Goal: Communication & Community: Answer question/provide support

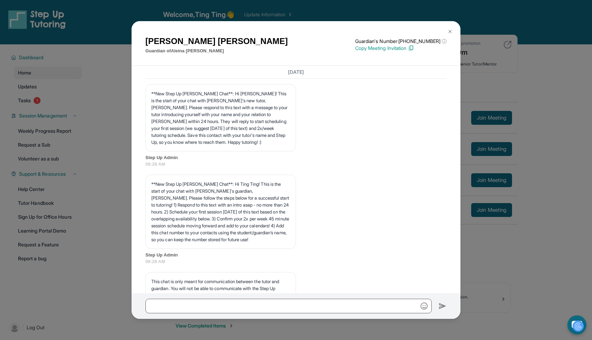
scroll to position [4156, 0]
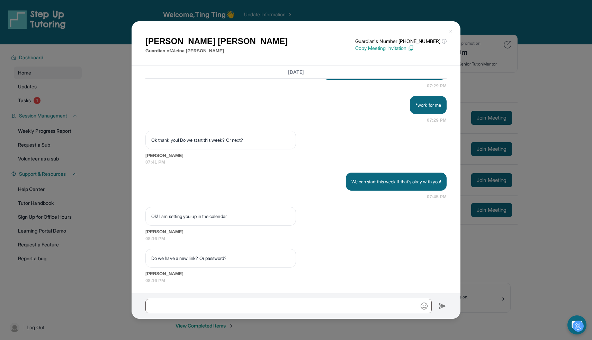
click at [559, 128] on div "[PERSON_NAME] Guardian of [PERSON_NAME] Guardian's Number: [PHONE_NUMBER] ⓘ Thi…" at bounding box center [296, 170] width 592 height 340
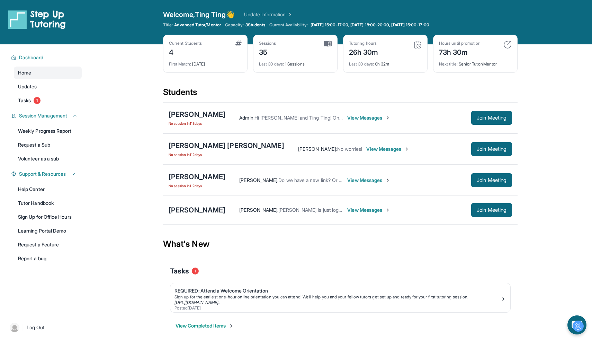
click at [347, 183] on span "View Messages" at bounding box center [368, 180] width 43 height 7
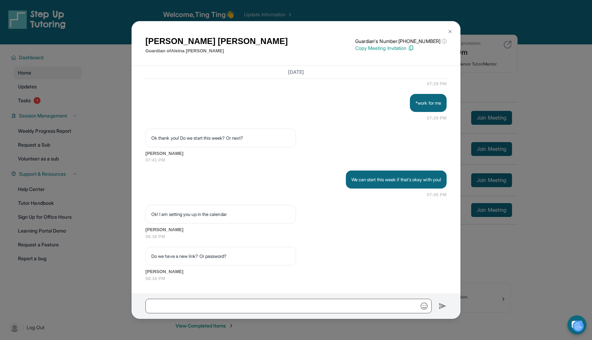
scroll to position [4324, 0]
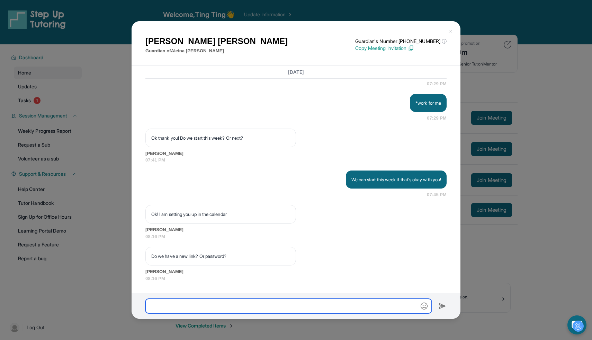
click at [278, 303] on input "text" at bounding box center [288, 306] width 286 height 15
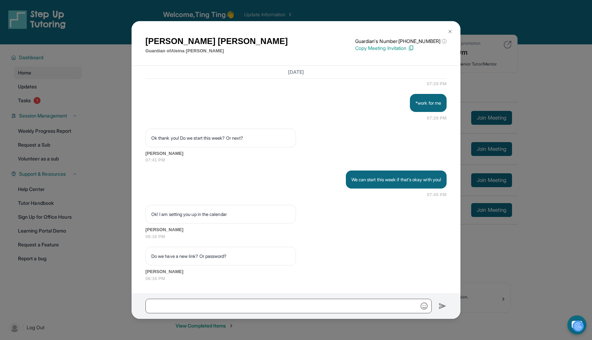
click at [453, 28] on button at bounding box center [450, 32] width 14 height 14
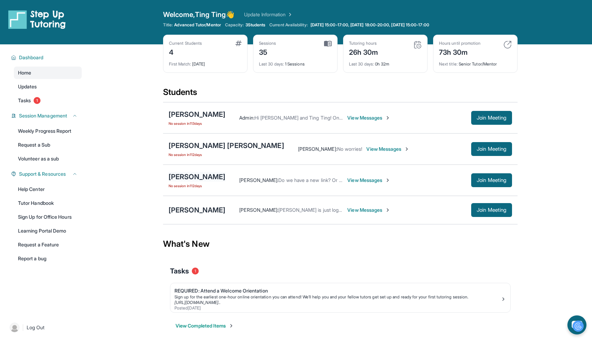
click at [213, 176] on div "[PERSON_NAME]" at bounding box center [197, 177] width 57 height 10
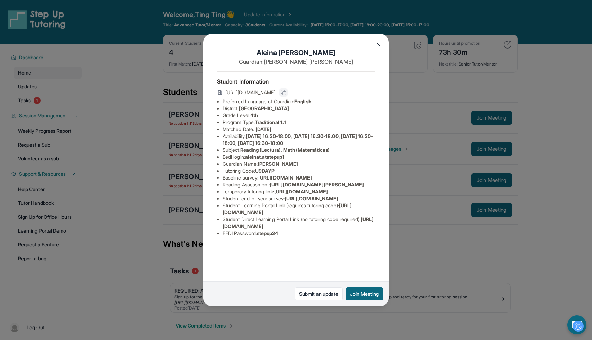
click at [288, 88] on button at bounding box center [284, 92] width 8 height 8
click at [444, 100] on div "Aleina Trevino Guardian: Monique Jimenez Student Information https://student-po…" at bounding box center [296, 170] width 592 height 340
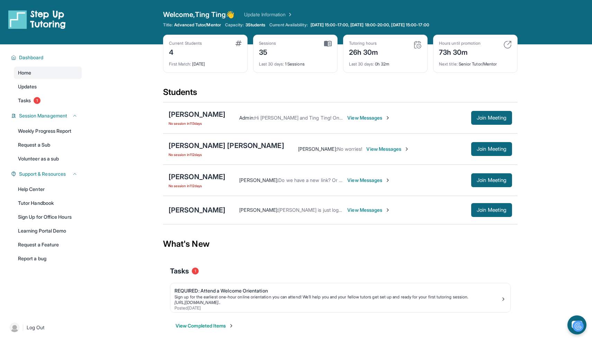
click at [371, 185] on div "Monique Jimenez : Do we have a new link? Or password? View Messages Join Meeting" at bounding box center [368, 180] width 287 height 14
click at [370, 182] on span "View Messages" at bounding box center [368, 180] width 43 height 7
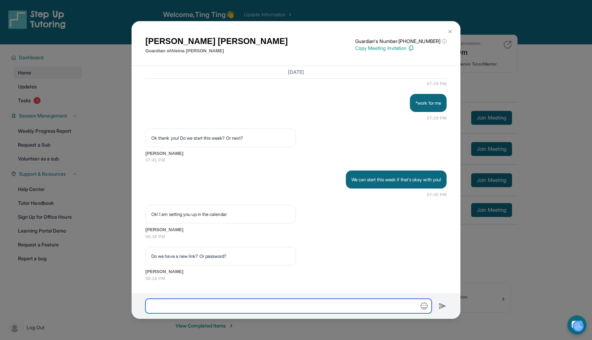
click at [291, 305] on input "text" at bounding box center [288, 306] width 286 height 15
paste input "**********"
type input "**********"
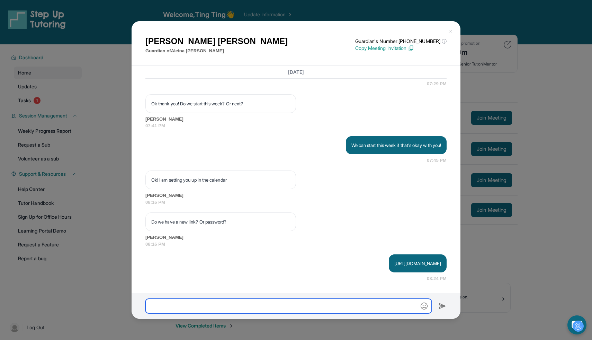
scroll to position [4358, 0]
type input "**********"
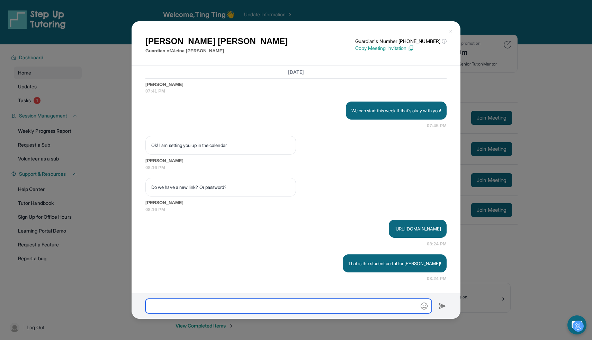
scroll to position [4393, 0]
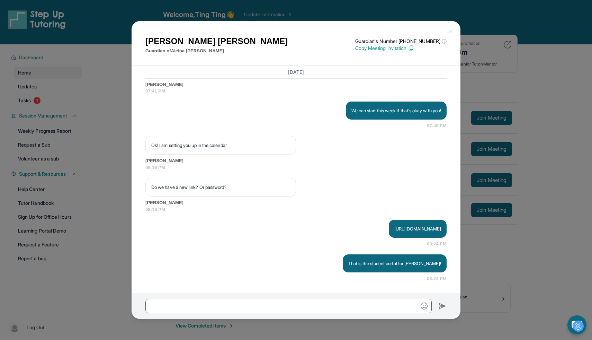
click at [577, 145] on div "[PERSON_NAME] Guardian of [PERSON_NAME] Guardian's Number: [PHONE_NUMBER] ⓘ Thi…" at bounding box center [296, 170] width 592 height 340
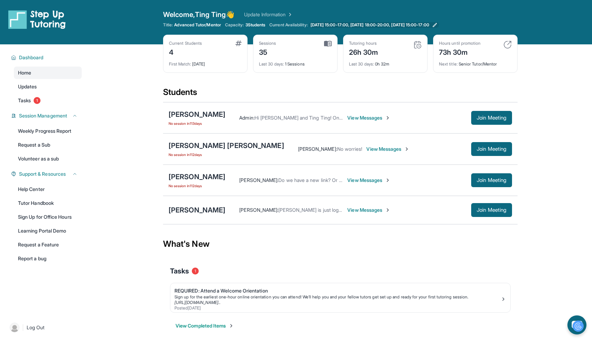
click at [375, 25] on span "[DATE] 15:00-17:00, [DATE] 18:00-20:00, [DATE] 15:00-17:00" at bounding box center [370, 25] width 119 height 6
click at [357, 180] on span "View Messages" at bounding box center [368, 180] width 43 height 7
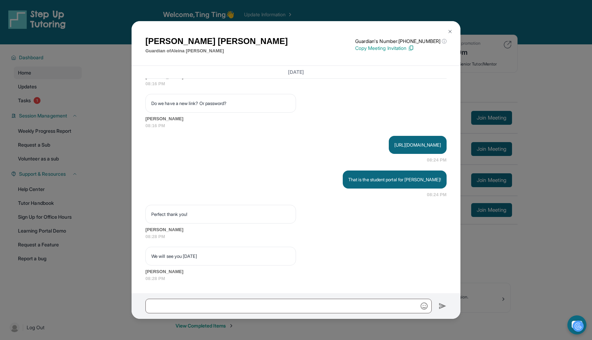
scroll to position [4476, 0]
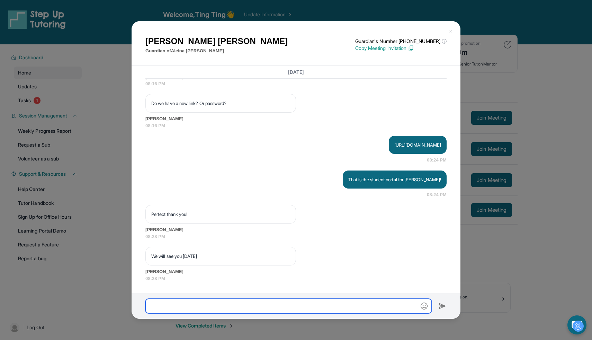
click at [263, 302] on input "text" at bounding box center [288, 306] width 286 height 15
type input "*"
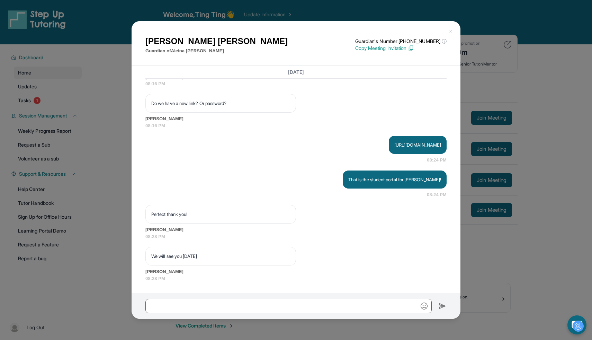
click at [166, 251] on div "We will see you Thursday" at bounding box center [220, 256] width 151 height 19
click at [167, 254] on p "We will see you Thursday" at bounding box center [220, 256] width 139 height 7
click at [196, 285] on div "March 19, 2025 **New Step Up Tutoring Match Chat**: Hi Monique! This is the sta…" at bounding box center [296, 179] width 329 height 227
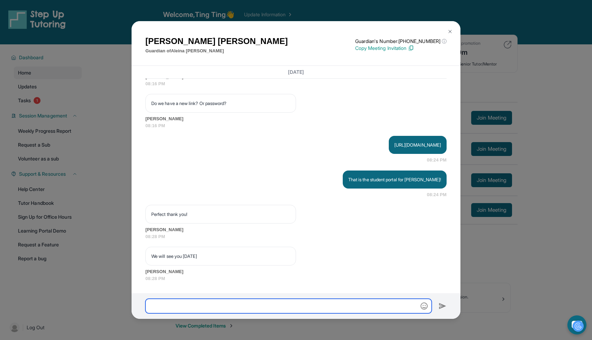
click at [195, 299] on input "text" at bounding box center [288, 306] width 286 height 15
type input "******"
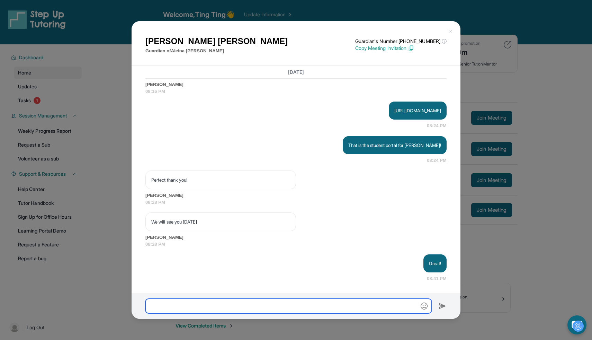
scroll to position [4511, 0]
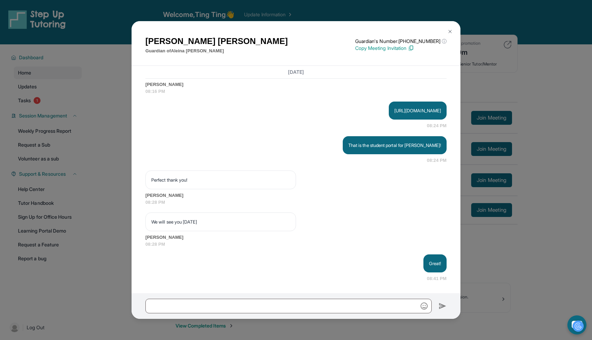
click at [452, 31] on img at bounding box center [451, 32] width 6 height 6
